Goal: Information Seeking & Learning: Learn about a topic

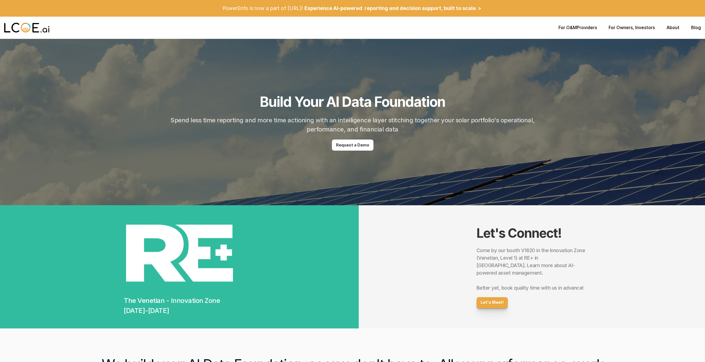
click at [674, 29] on link "About" at bounding box center [673, 28] width 13 height 6
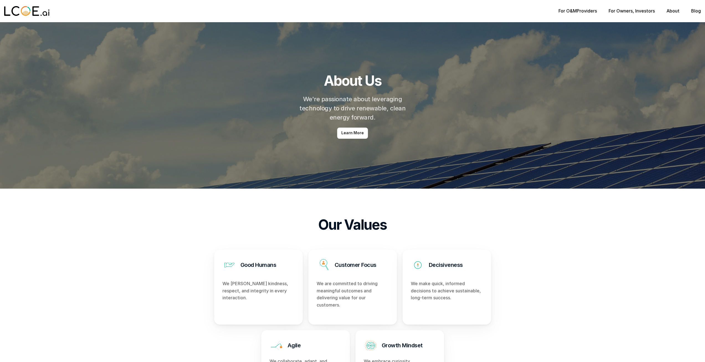
click at [624, 12] on link "For Owners" at bounding box center [621, 11] width 24 height 6
